Goal: Task Accomplishment & Management: Complete application form

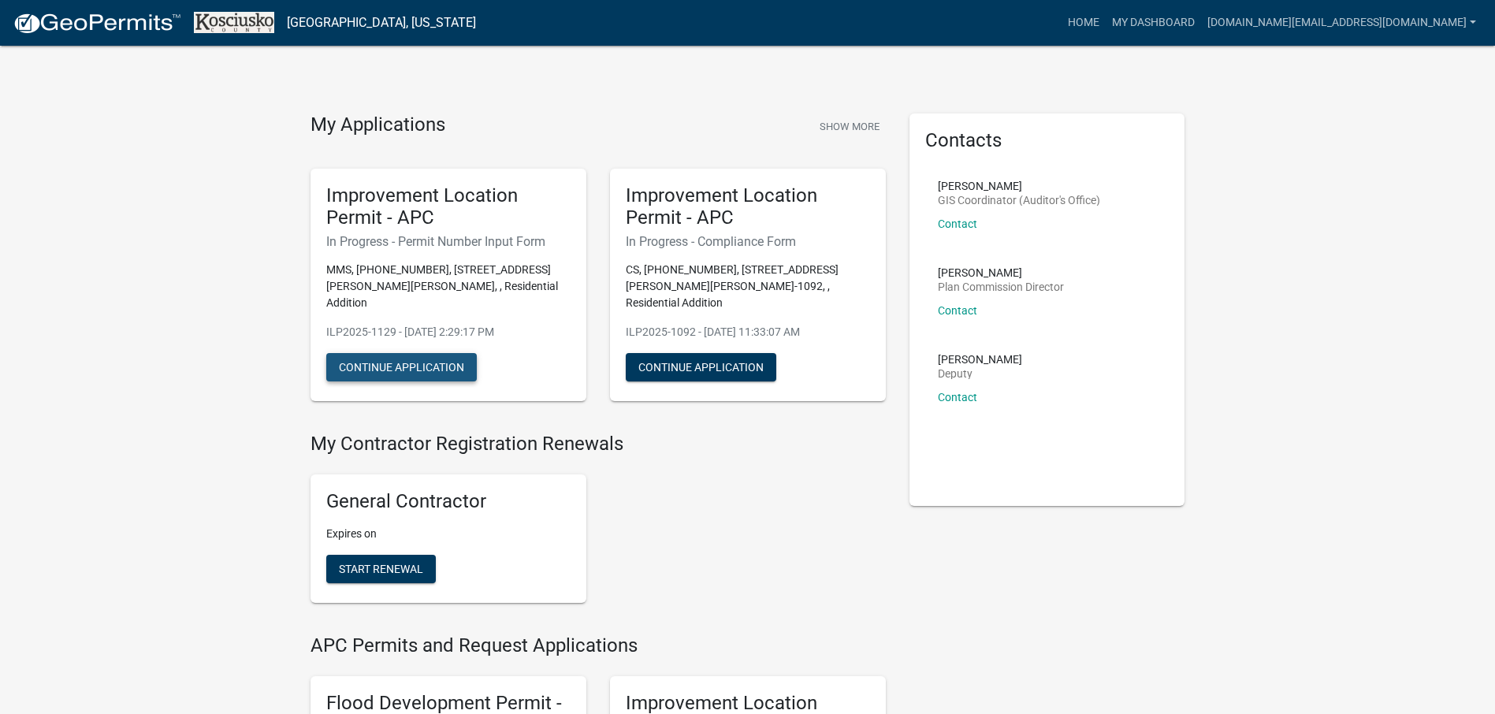
click at [391, 353] on button "Continue Application" at bounding box center [401, 367] width 151 height 28
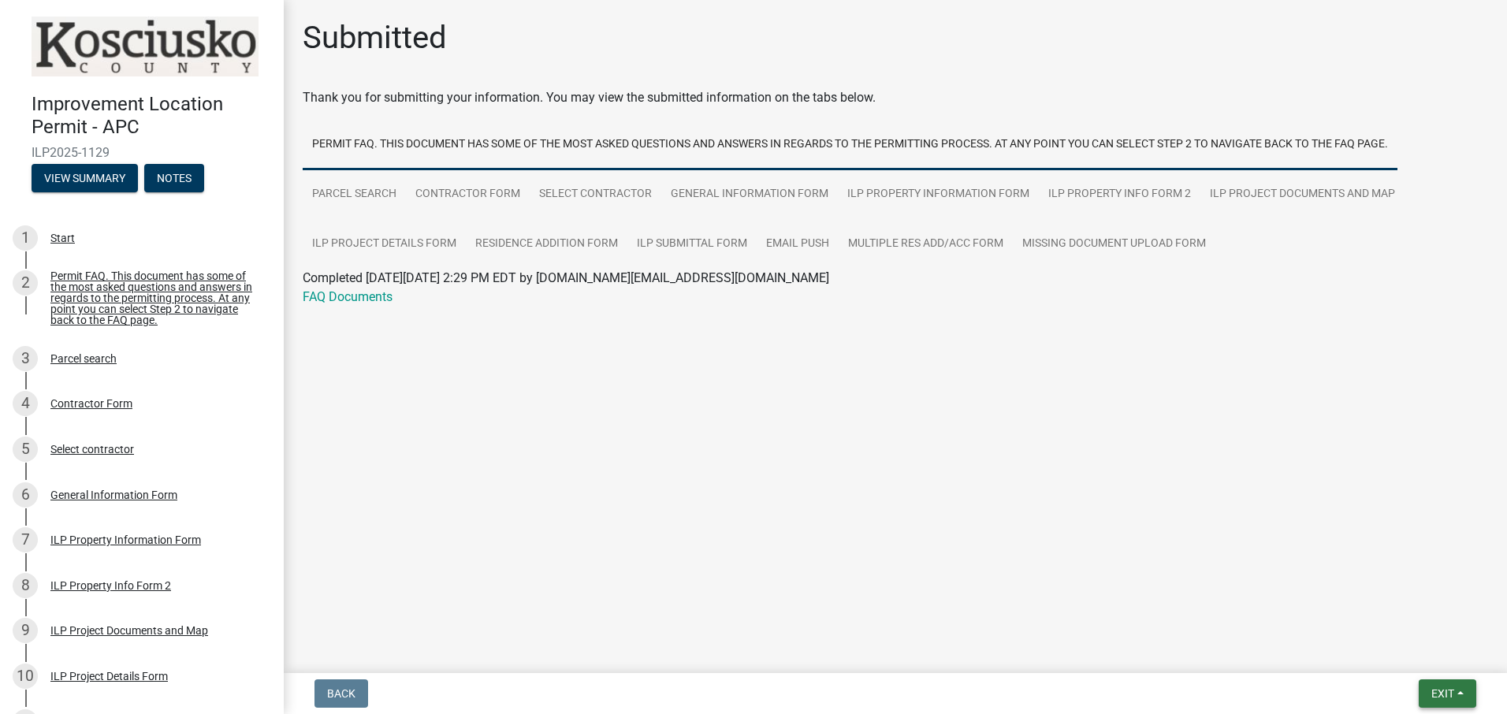
click at [1438, 691] on span "Exit" at bounding box center [1442, 693] width 23 height 13
click at [1388, 649] on button "Save & Exit" at bounding box center [1413, 653] width 126 height 38
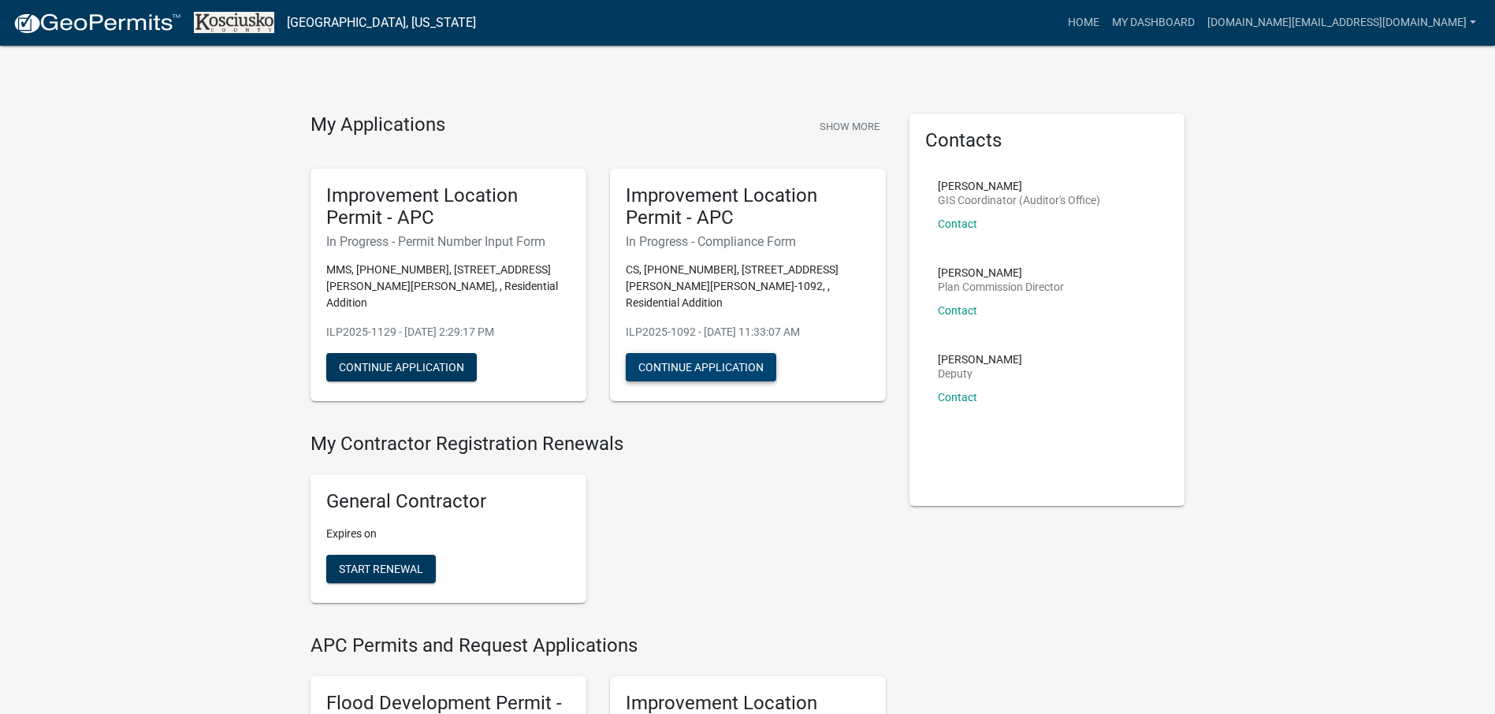
click at [710, 353] on button "Continue Application" at bounding box center [701, 367] width 151 height 28
